Goal: Information Seeking & Learning: Learn about a topic

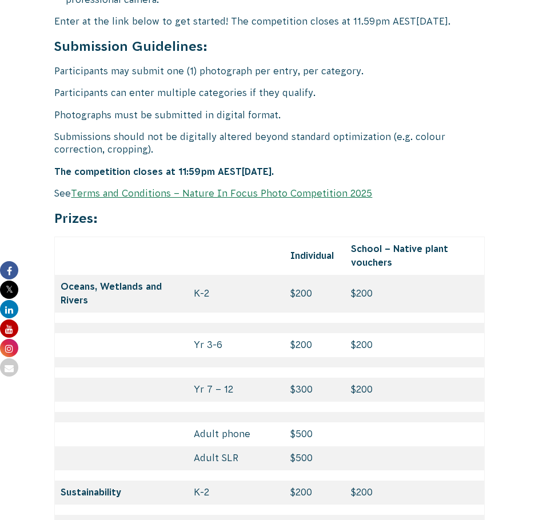
scroll to position [4517, 0]
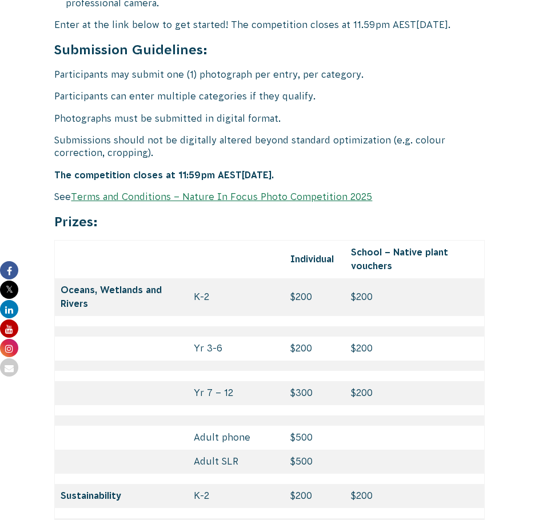
click at [183, 196] on link "Terms and Conditions – Nature In Focus Photo Competition 2025" at bounding box center [221, 197] width 301 height 10
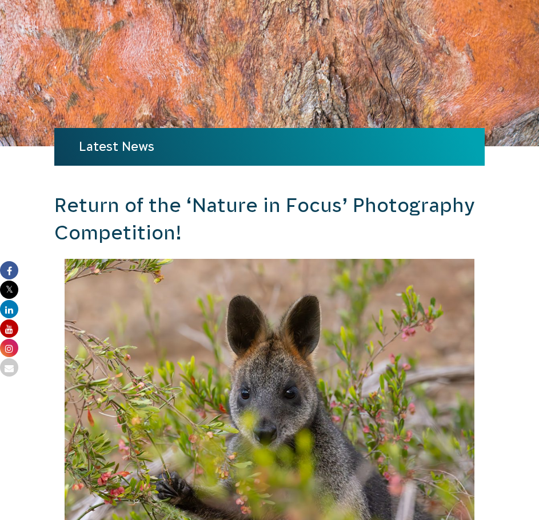
scroll to position [0, 0]
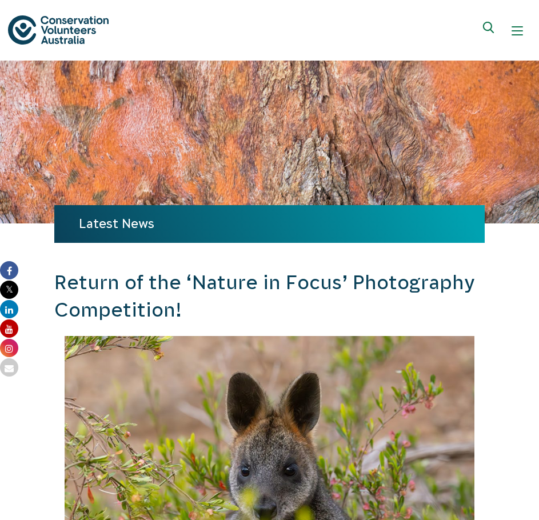
click at [513, 29] on div "Show mobile navigation menu" at bounding box center [517, 30] width 11 height 11
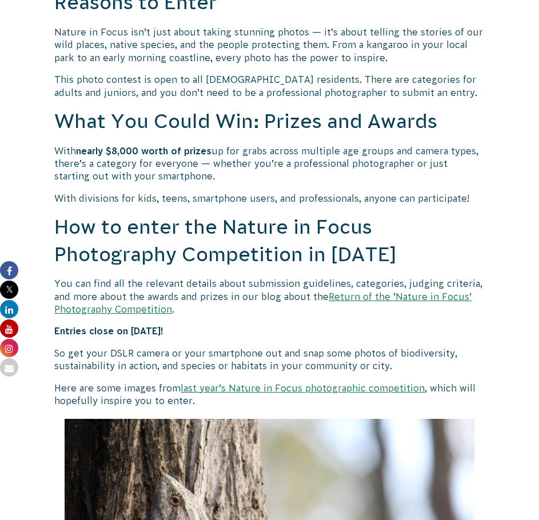
scroll to position [795, 0]
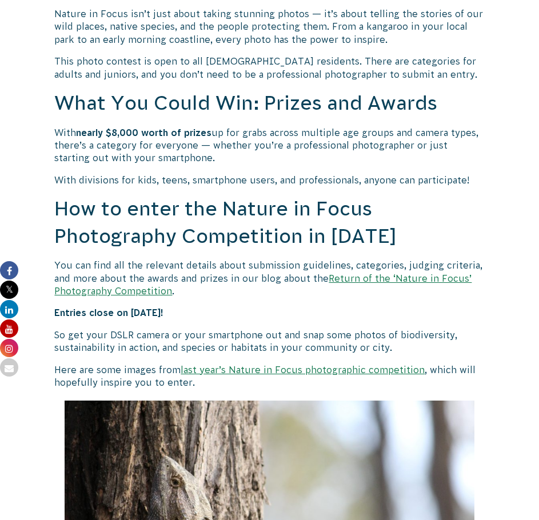
click at [321, 368] on link "last year’s Nature in Focus photographic competition" at bounding box center [303, 370] width 244 height 10
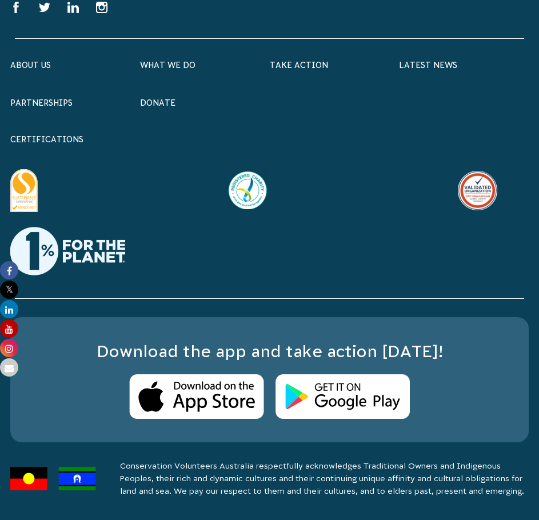
scroll to position [7090, 0]
